Goal: Task Accomplishment & Management: Manage account settings

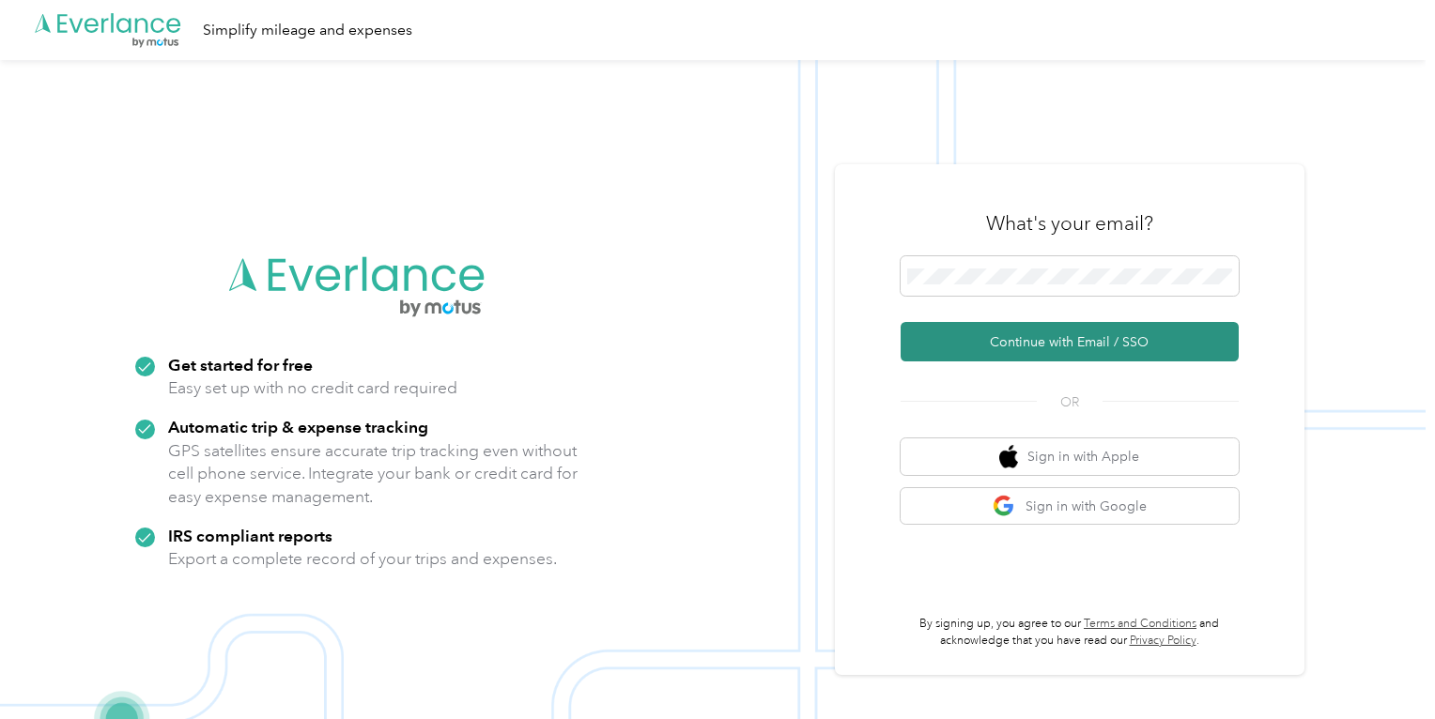
click at [1051, 338] on button "Continue with Email / SSO" at bounding box center [1069, 341] width 338 height 39
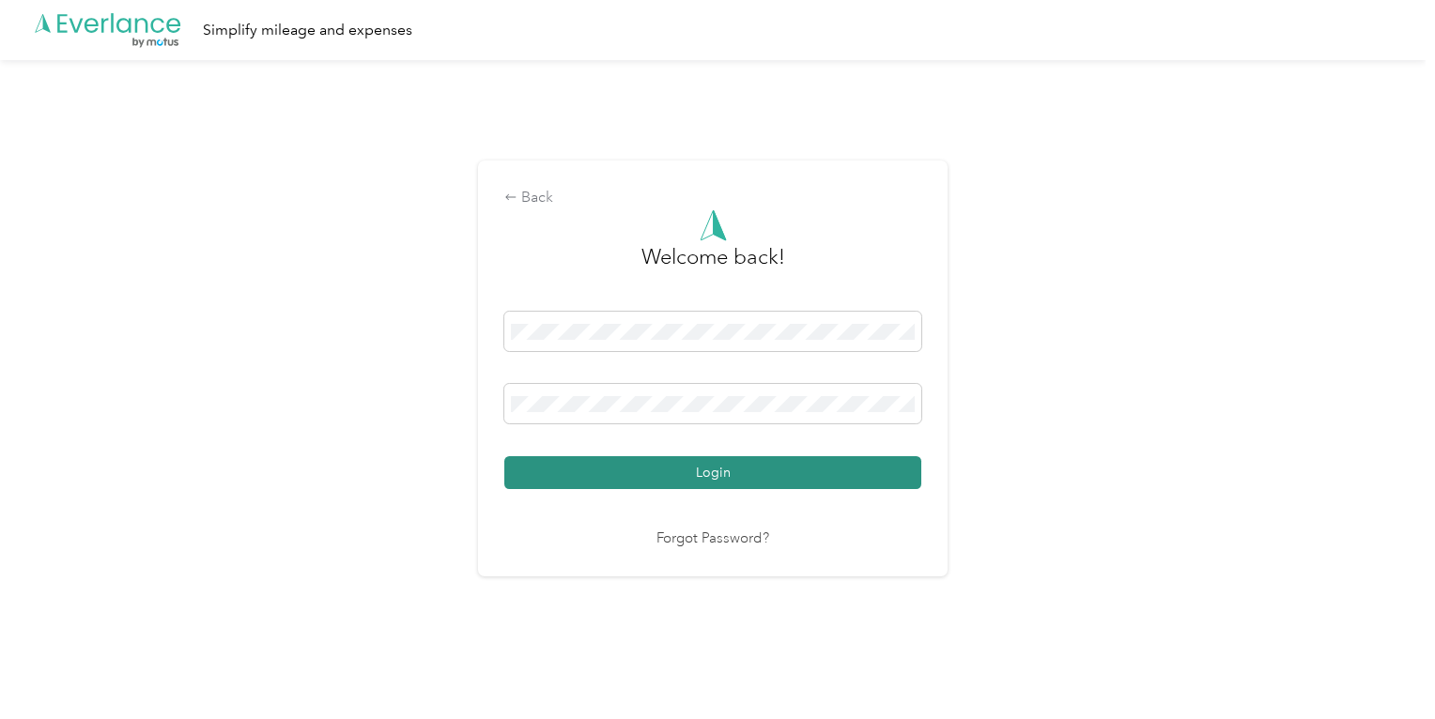
click at [705, 473] on button "Login" at bounding box center [712, 472] width 417 height 33
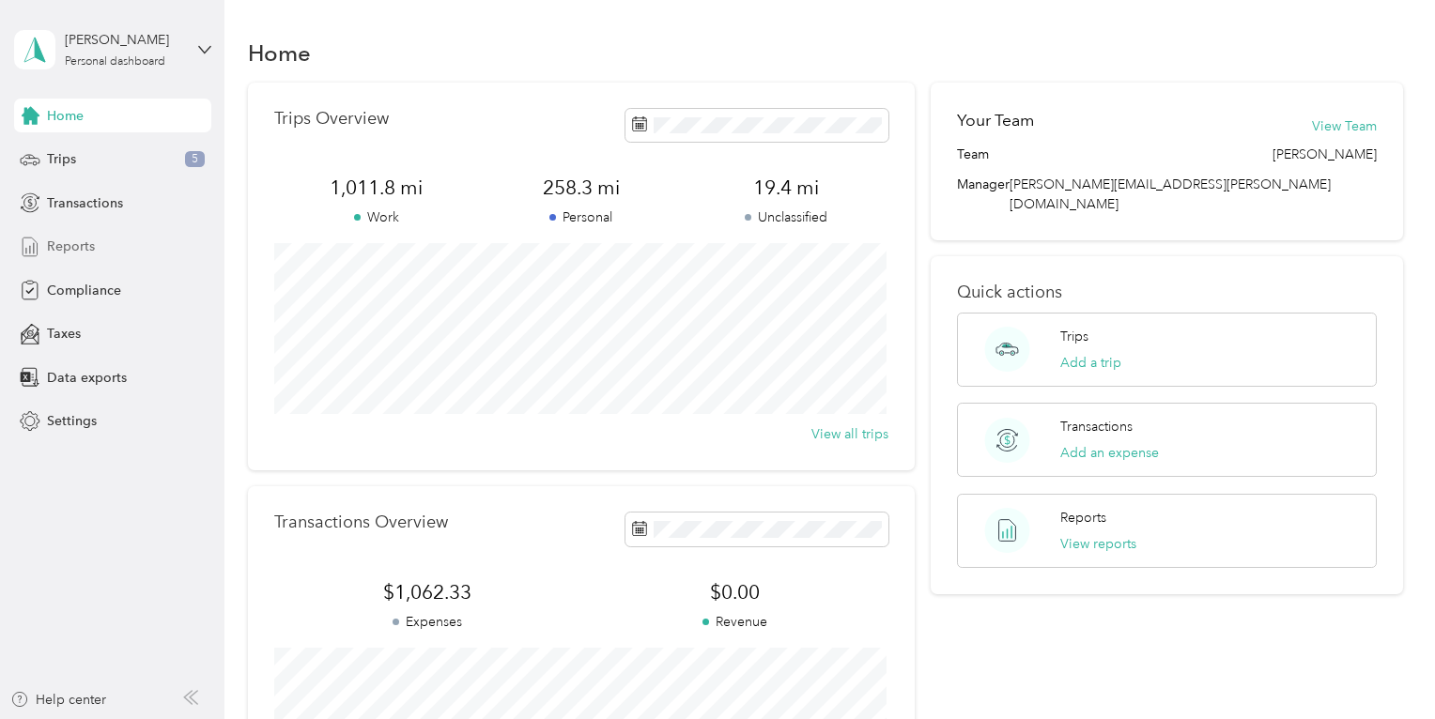
click at [77, 244] on span "Reports" at bounding box center [71, 247] width 48 height 20
